Goal: Complete application form

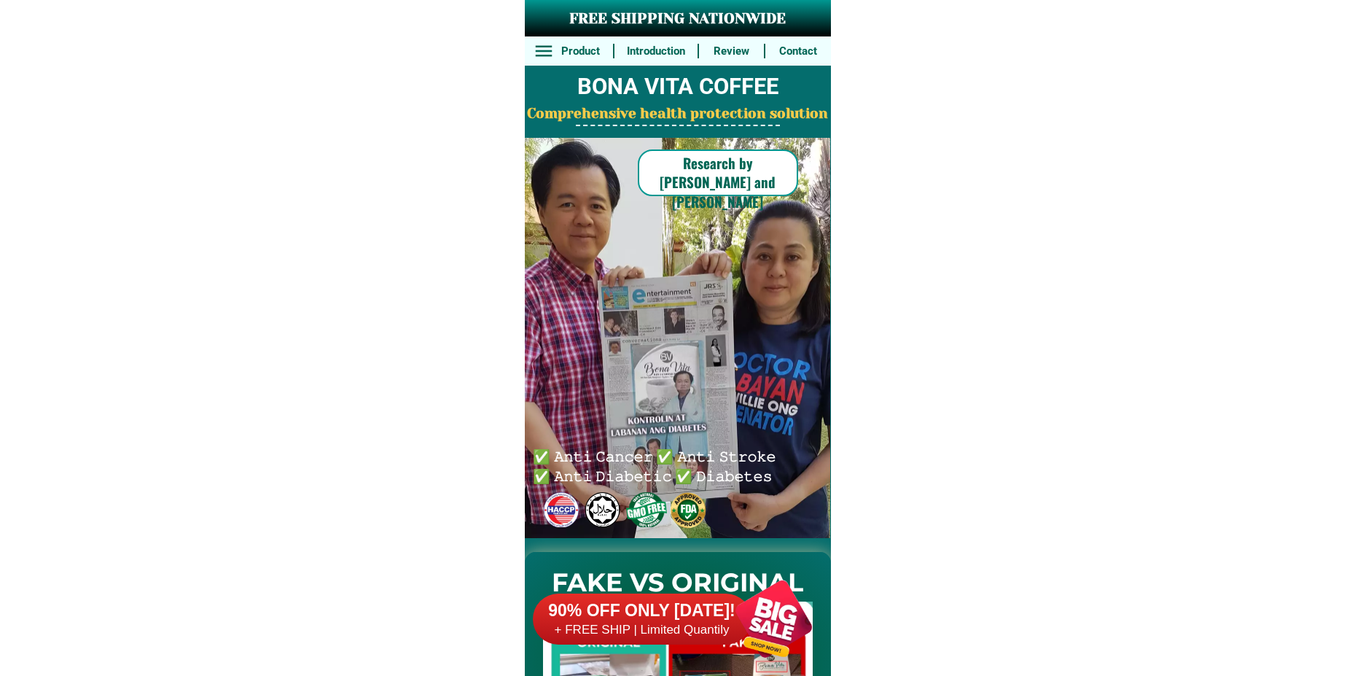
click at [790, 616] on div at bounding box center [774, 618] width 114 height 114
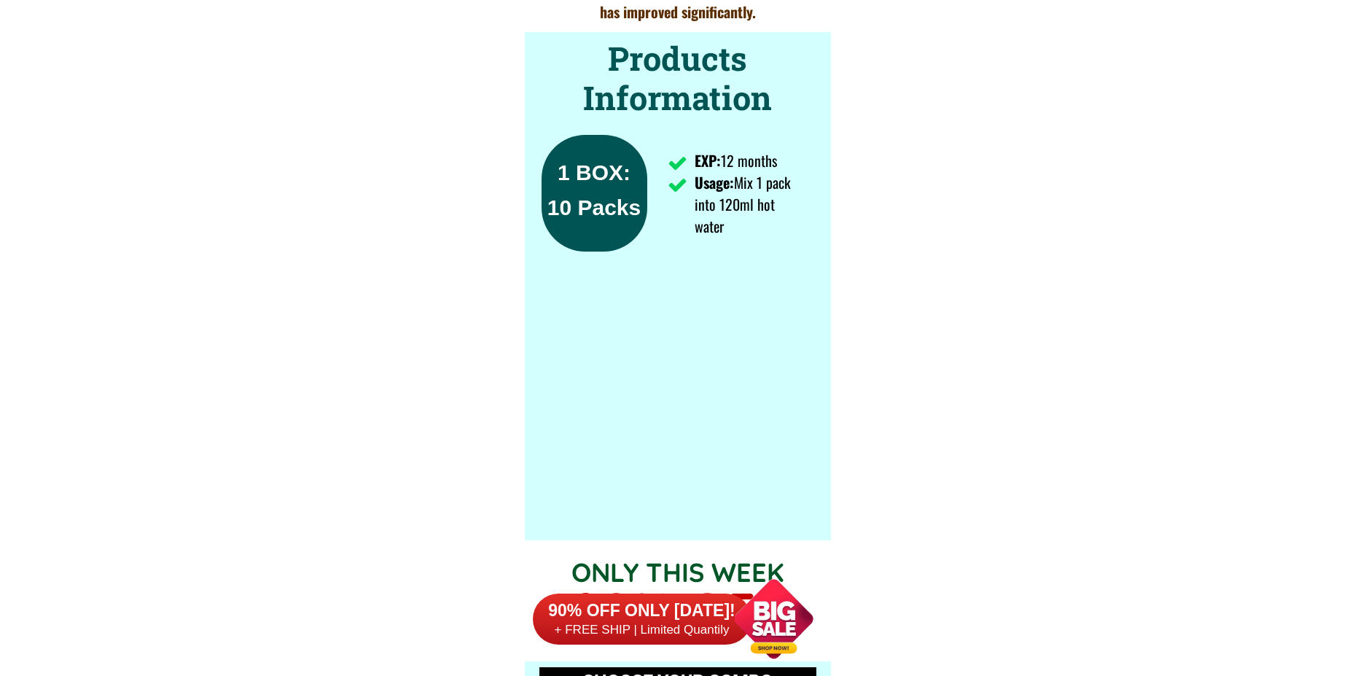
scroll to position [10722, 0]
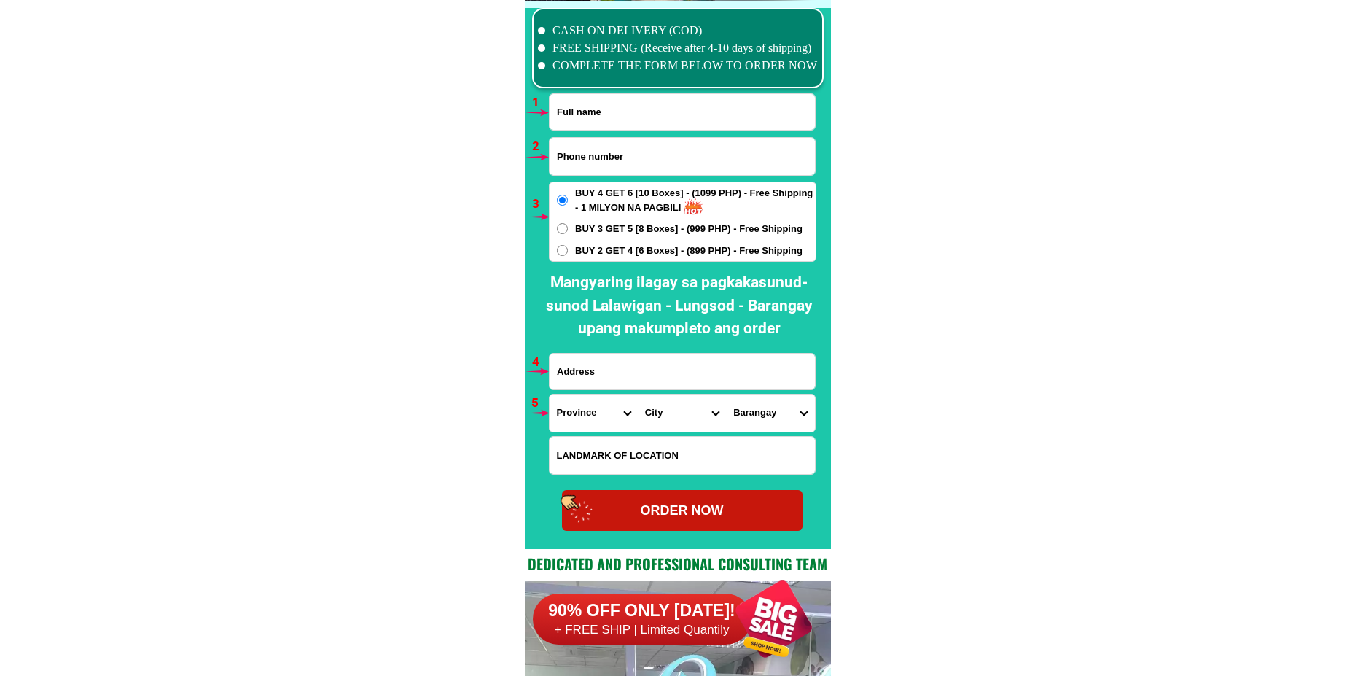
click at [556, 125] on input "Input full_name" at bounding box center [682, 112] width 265 height 36
paste input "[PERSON_NAME]"
type input "[PERSON_NAME]"
click at [572, 157] on input "Input phone_number" at bounding box center [682, 156] width 265 height 37
paste input "[PHONE_NUMBER]"
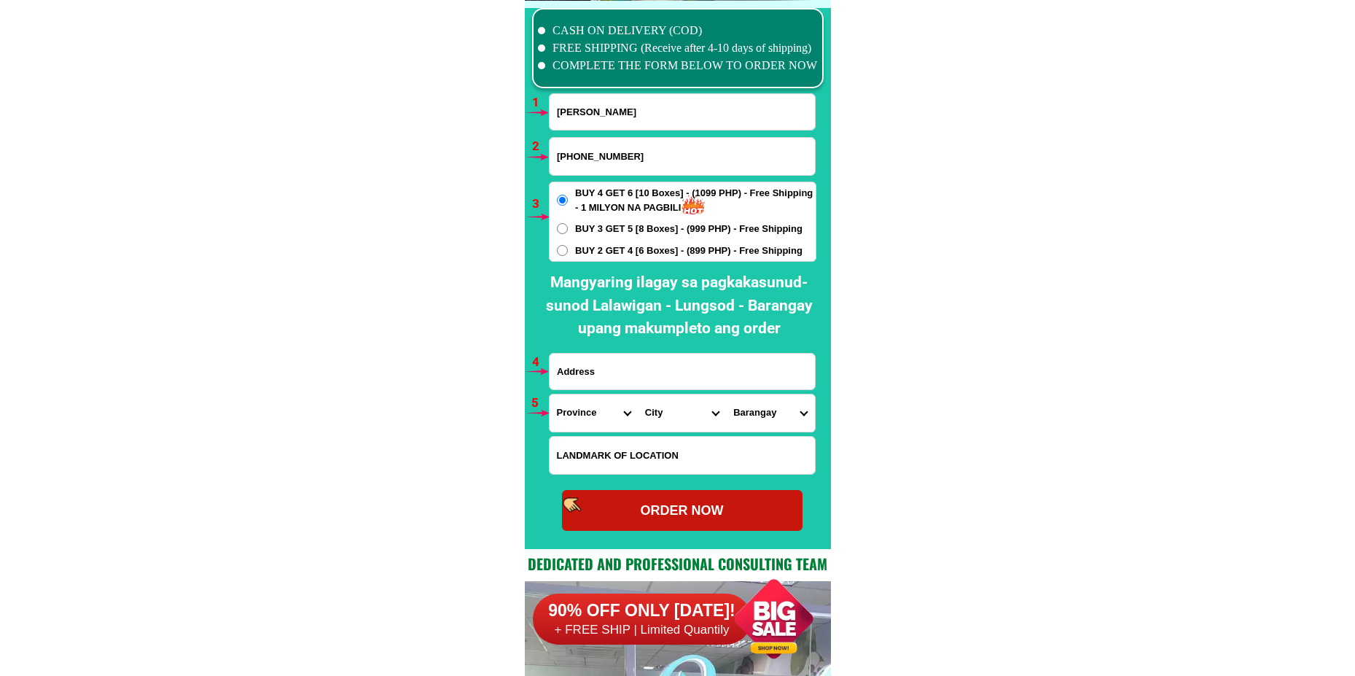
click at [600, 157] on input "[PHONE_NUMBER]" at bounding box center [682, 156] width 265 height 37
click at [581, 158] on input "0933-6254790" at bounding box center [682, 156] width 265 height 37
type input "09336254790"
click at [596, 373] on input "Input address" at bounding box center [682, 372] width 265 height 36
click at [585, 376] on input "Input address" at bounding box center [682, 372] width 265 height 36
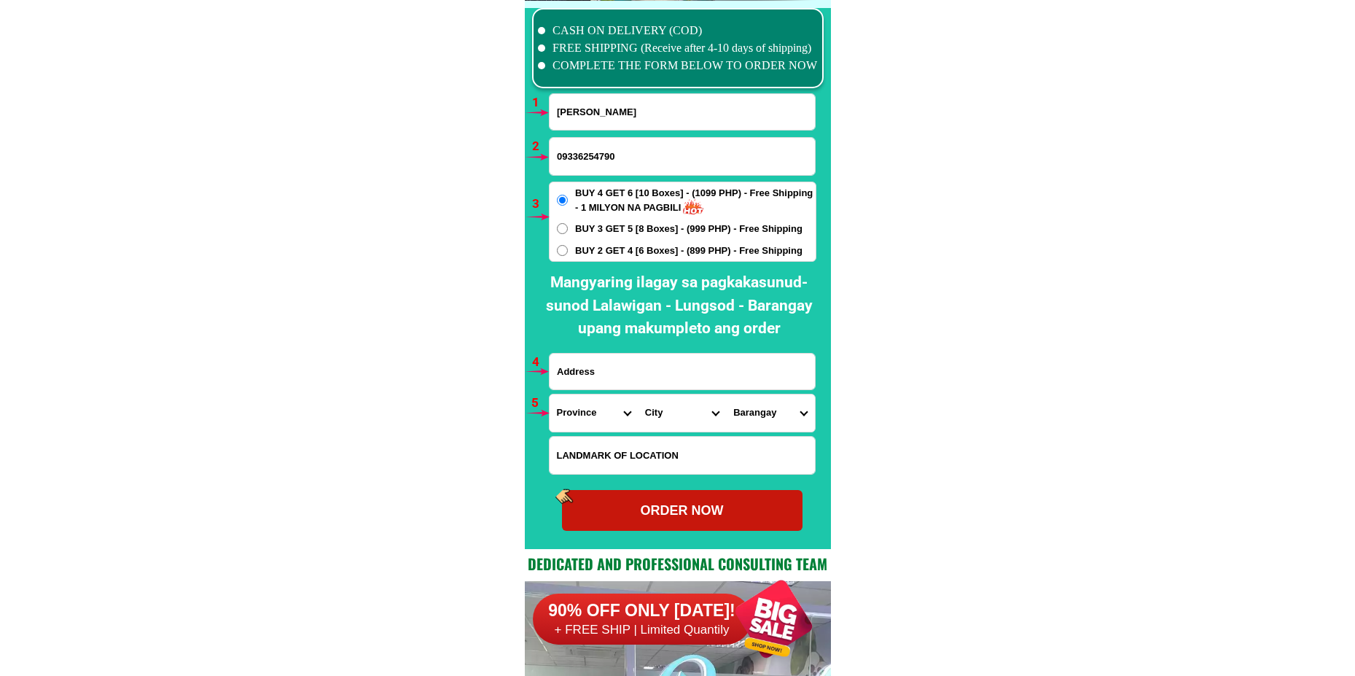
paste input "Blak 2 lot 2 senai comp, [PERSON_NAME] [PERSON_NAME]"
type input "Blak 2 lot 2 senai comp, [PERSON_NAME] [PERSON_NAME]"
click at [588, 406] on select "Province [GEOGRAPHIC_DATA] [GEOGRAPHIC_DATA] [GEOGRAPHIC_DATA] [GEOGRAPHIC_DATA…" at bounding box center [594, 412] width 88 height 37
select select "63_219"
click at [550, 394] on select "Province [GEOGRAPHIC_DATA] [GEOGRAPHIC_DATA] [GEOGRAPHIC_DATA] [GEOGRAPHIC_DATA…" at bounding box center [594, 412] width 88 height 37
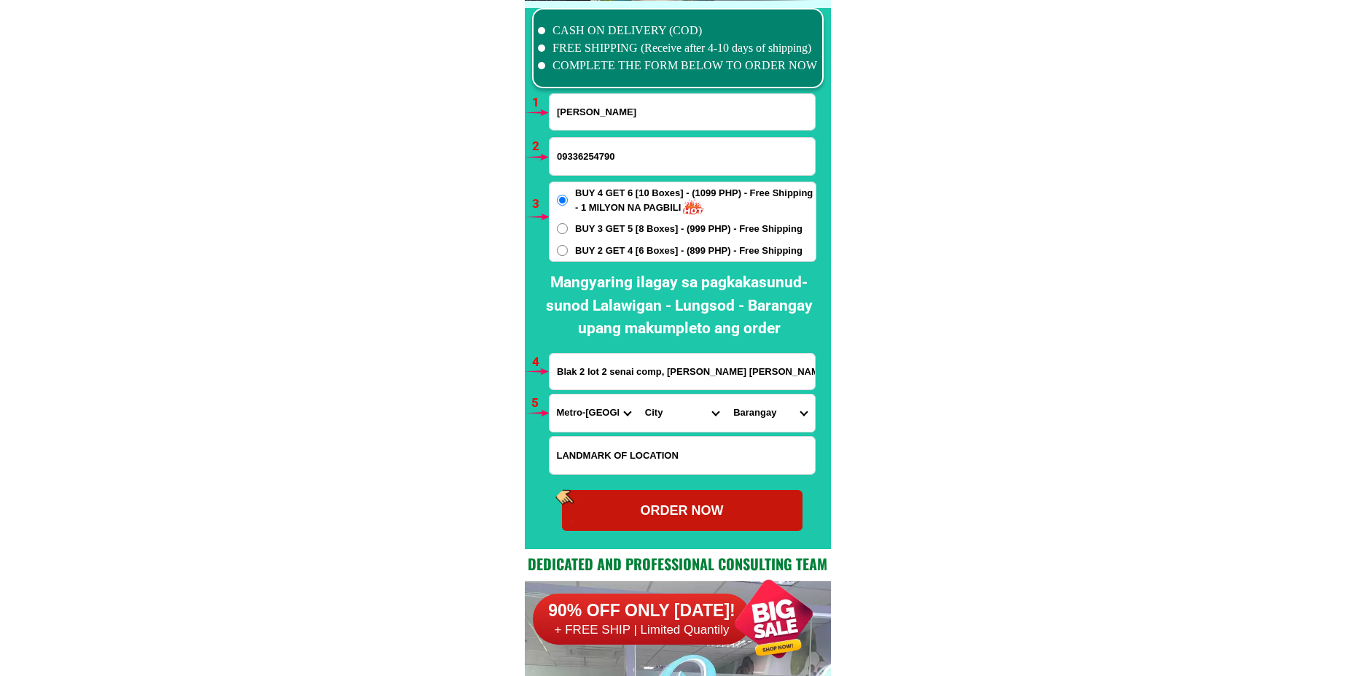
click at [647, 418] on select "City [GEOGRAPHIC_DATA] [GEOGRAPHIC_DATA] [GEOGRAPHIC_DATA] [GEOGRAPHIC_DATA]-ci…" at bounding box center [682, 412] width 88 height 37
select select "63_2194070"
click at [638, 394] on select "City [GEOGRAPHIC_DATA] [GEOGRAPHIC_DATA] [GEOGRAPHIC_DATA] [GEOGRAPHIC_DATA]-ci…" at bounding box center [682, 412] width 88 height 37
drag, startPoint x: 763, startPoint y: 418, endPoint x: 769, endPoint y: 405, distance: 15.0
click at [763, 418] on select "Barangay [PERSON_NAME] [PERSON_NAME] [PERSON_NAME] Bagbag Bago bantay Bagong li…" at bounding box center [770, 412] width 88 height 37
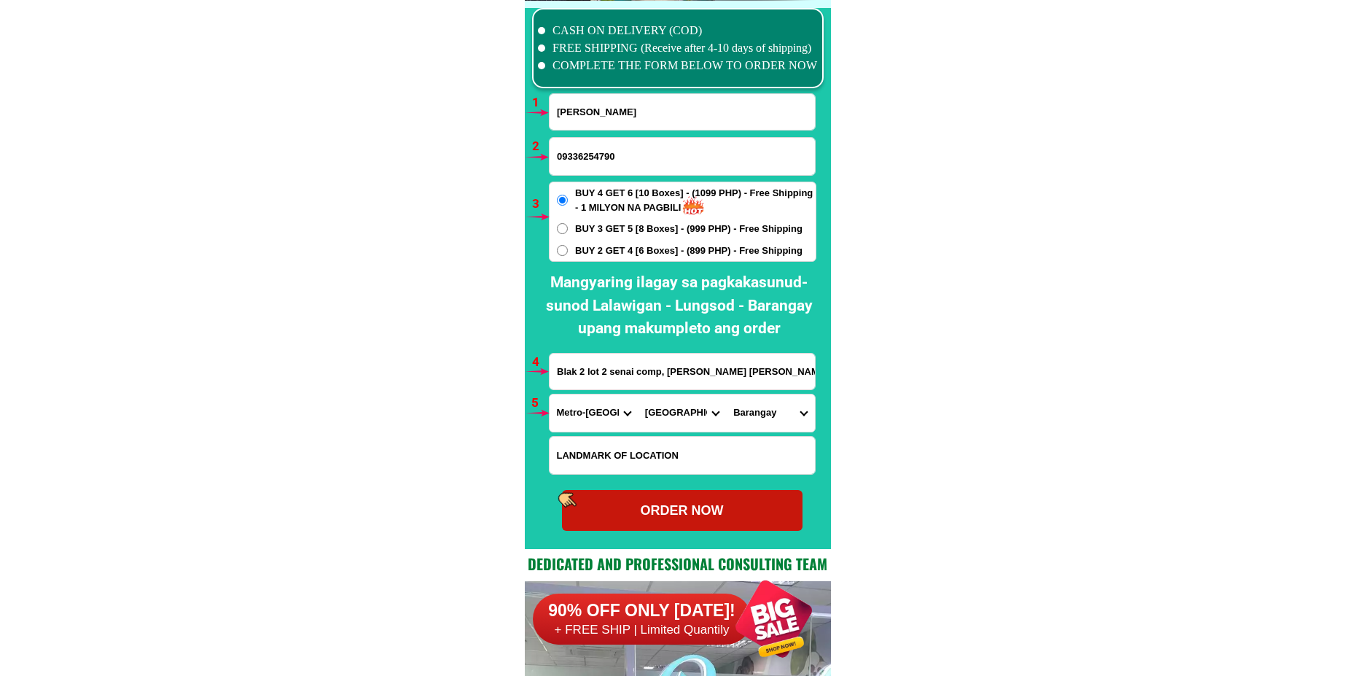
select select "63_21940702110"
click at [726, 394] on select "Barangay [PERSON_NAME] [PERSON_NAME] [PERSON_NAME] Bagbag Bago bantay Bagong li…" at bounding box center [770, 412] width 88 height 37
click at [678, 509] on div "ORDER NOW" at bounding box center [682, 511] width 241 height 20
radio input "true"
